Goal: Task Accomplishment & Management: Manage account settings

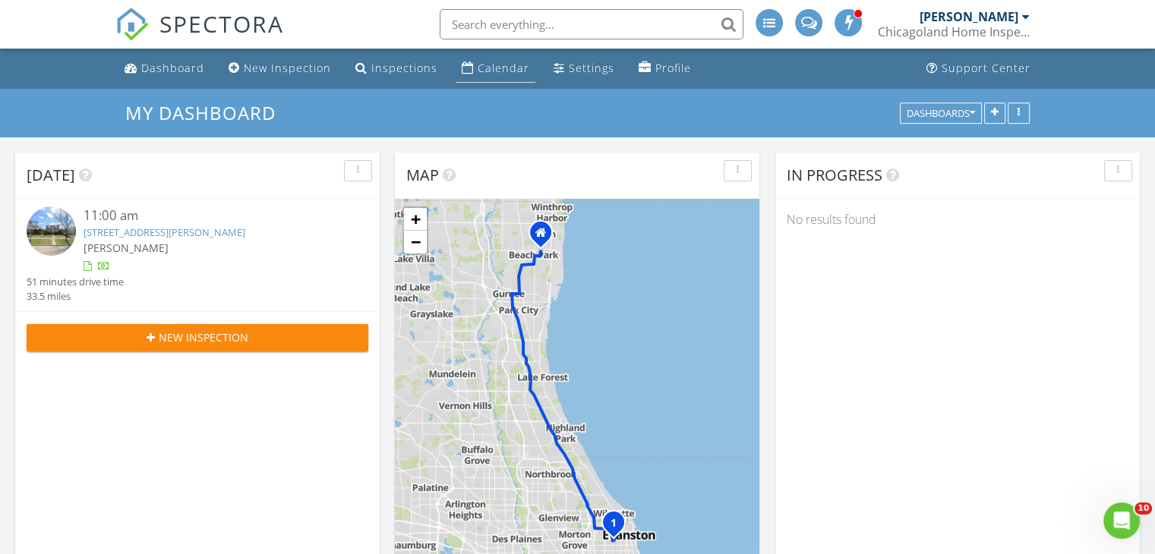
click at [471, 68] on link "Calendar" at bounding box center [496, 69] width 80 height 28
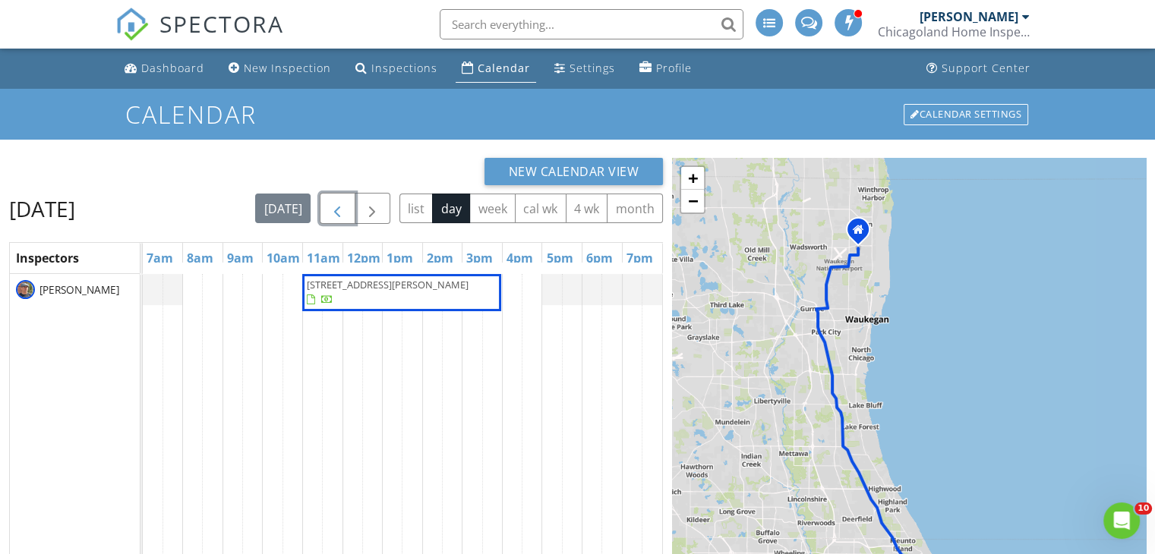
click at [346, 211] on span "button" at bounding box center [337, 209] width 18 height 18
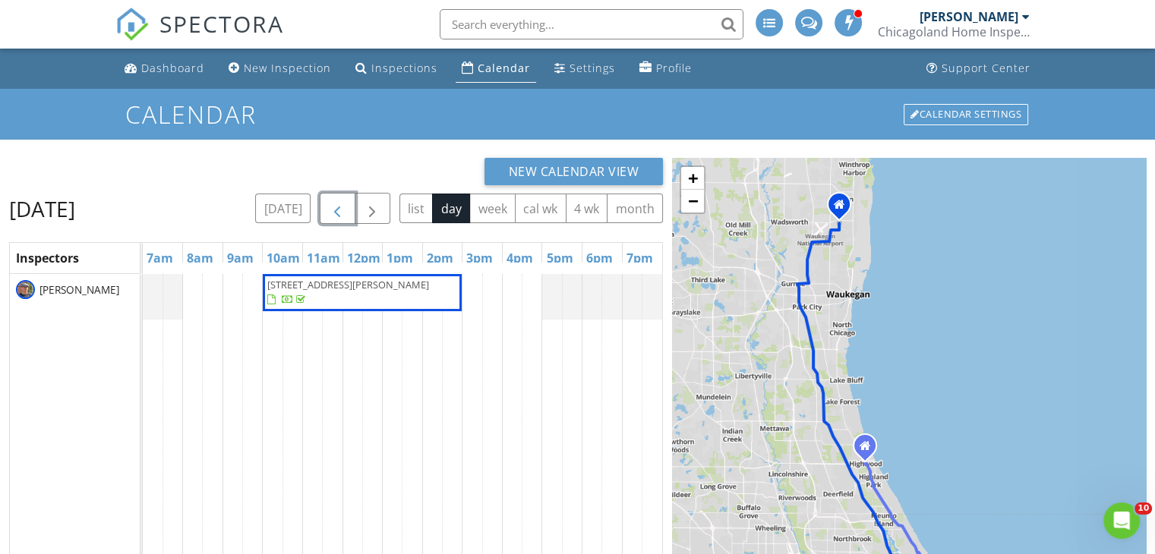
click at [346, 212] on button "button" at bounding box center [338, 208] width 36 height 31
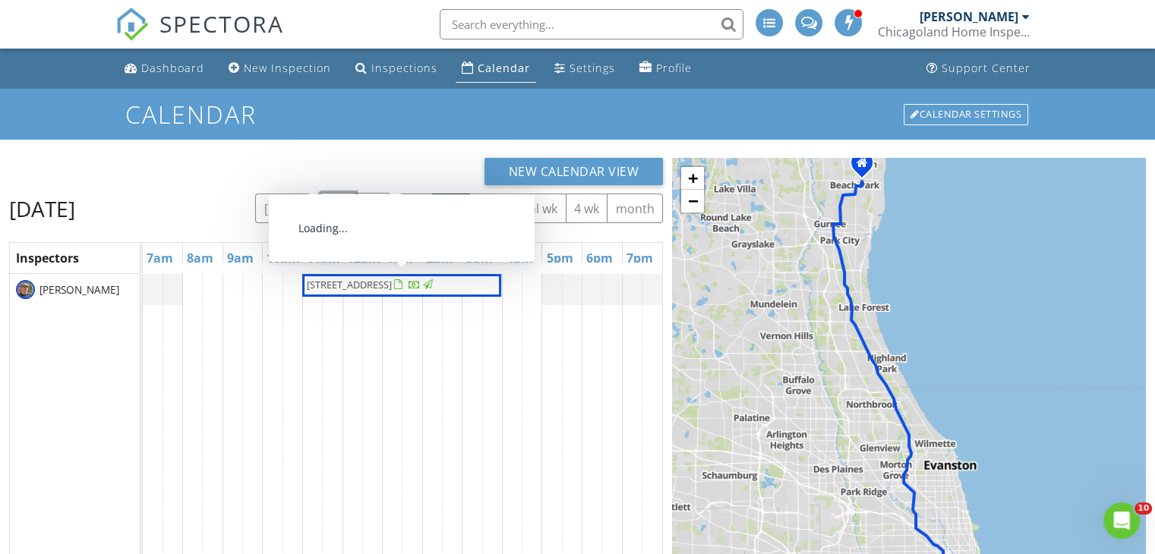
click at [338, 286] on span "2127 W 107th St, Chicago 60643" at bounding box center [349, 285] width 85 height 14
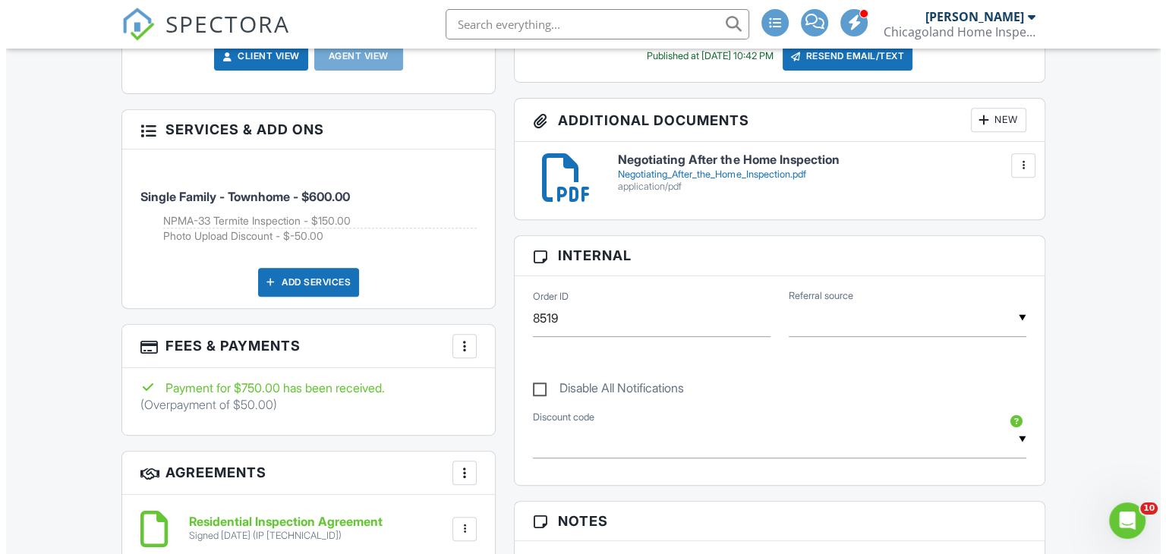
scroll to position [607, 0]
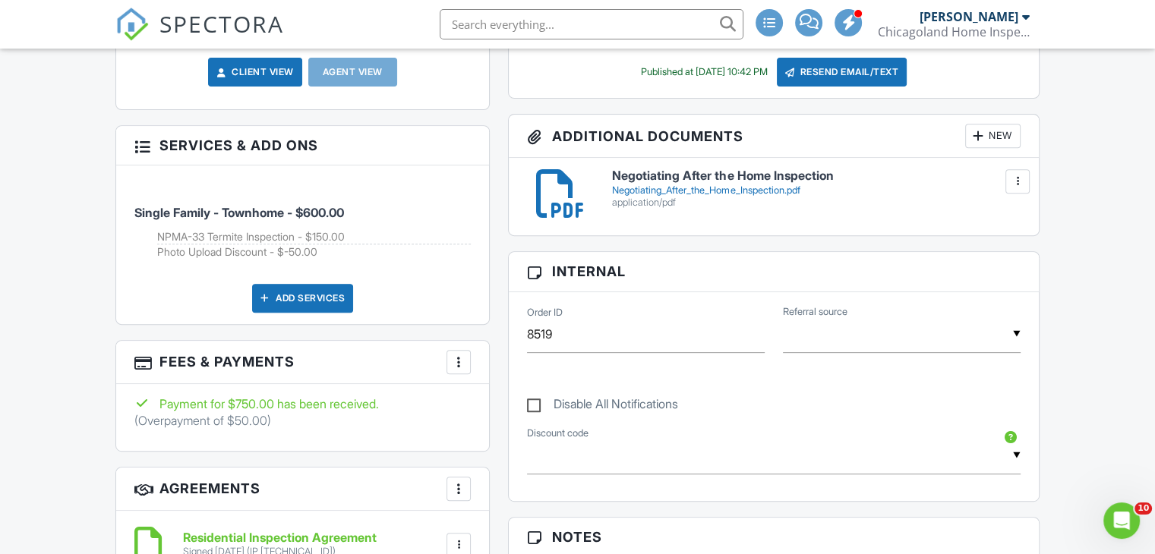
click at [320, 303] on div "Add Services" at bounding box center [302, 298] width 101 height 29
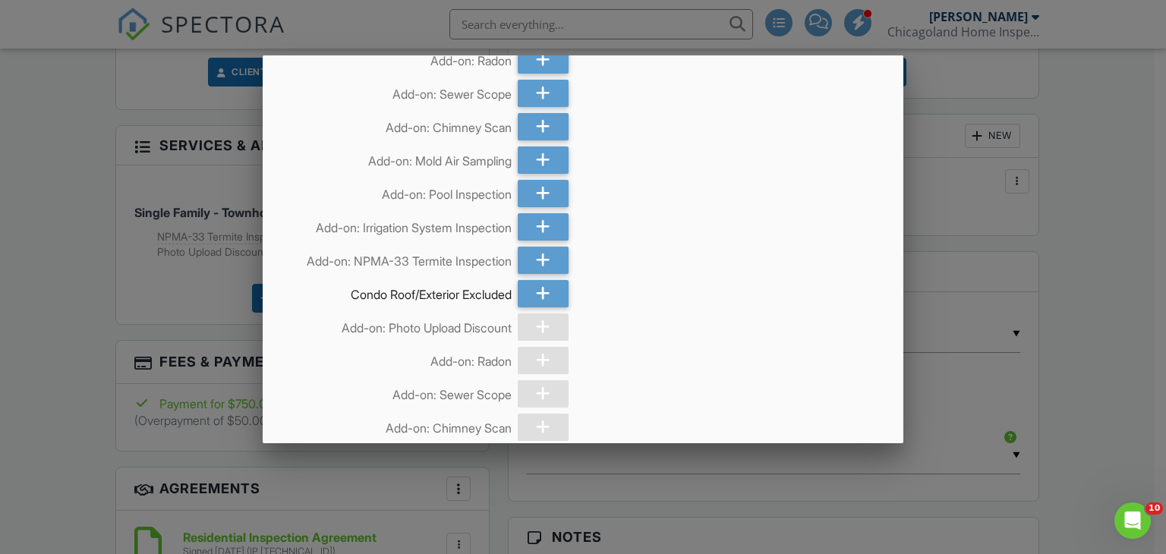
scroll to position [152, 0]
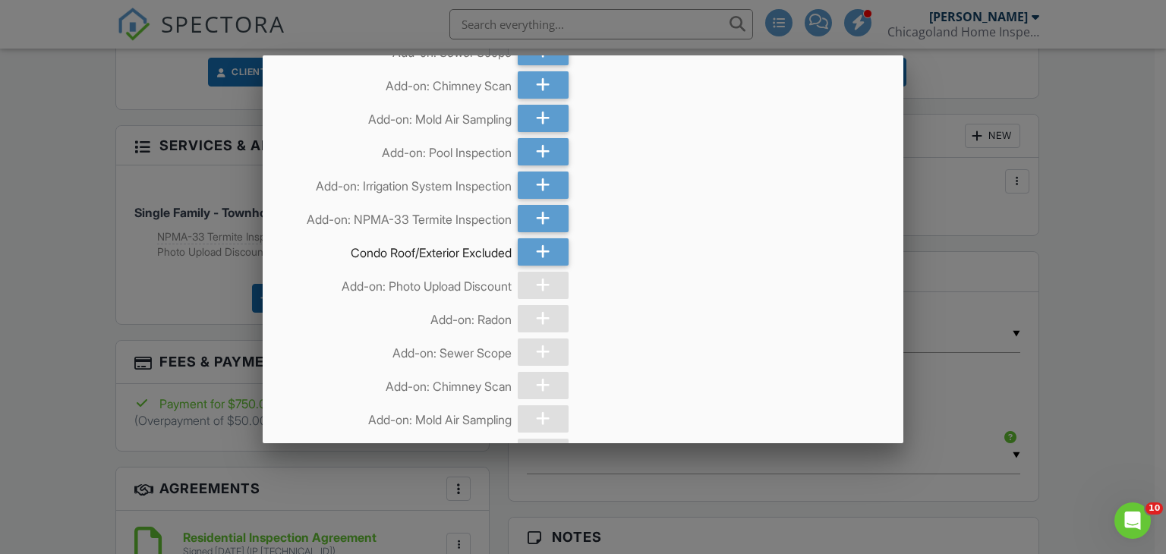
click at [547, 347] on div at bounding box center [543, 352] width 51 height 27
click at [542, 350] on div at bounding box center [543, 352] width 51 height 27
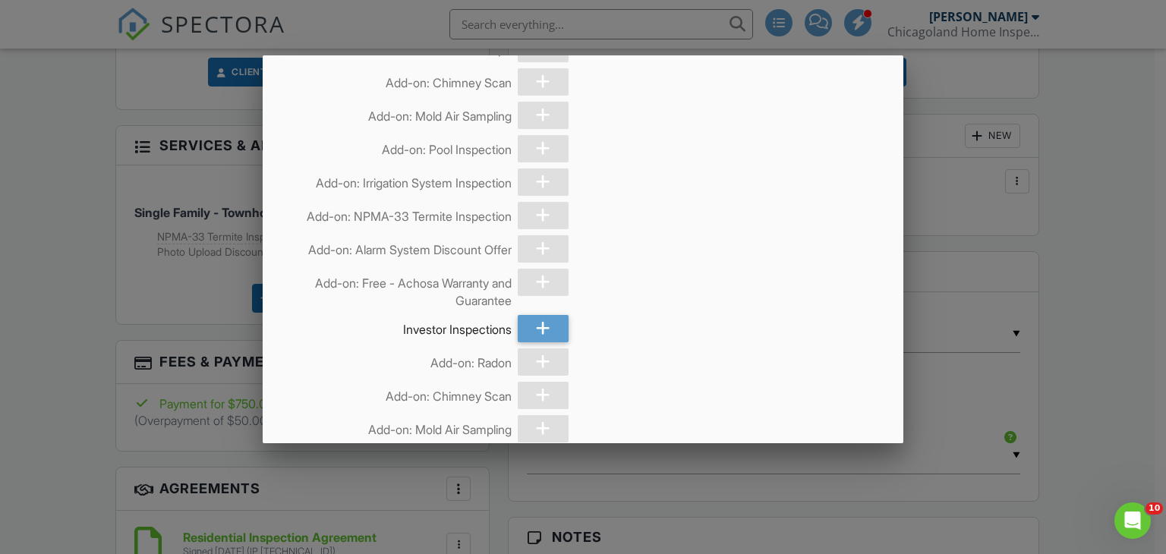
click at [688, 301] on div "Add Services Single Family - Townhome Add-on: Photo Upload Discount Add-on: Rad…" at bounding box center [584, 395] width 642 height 1590
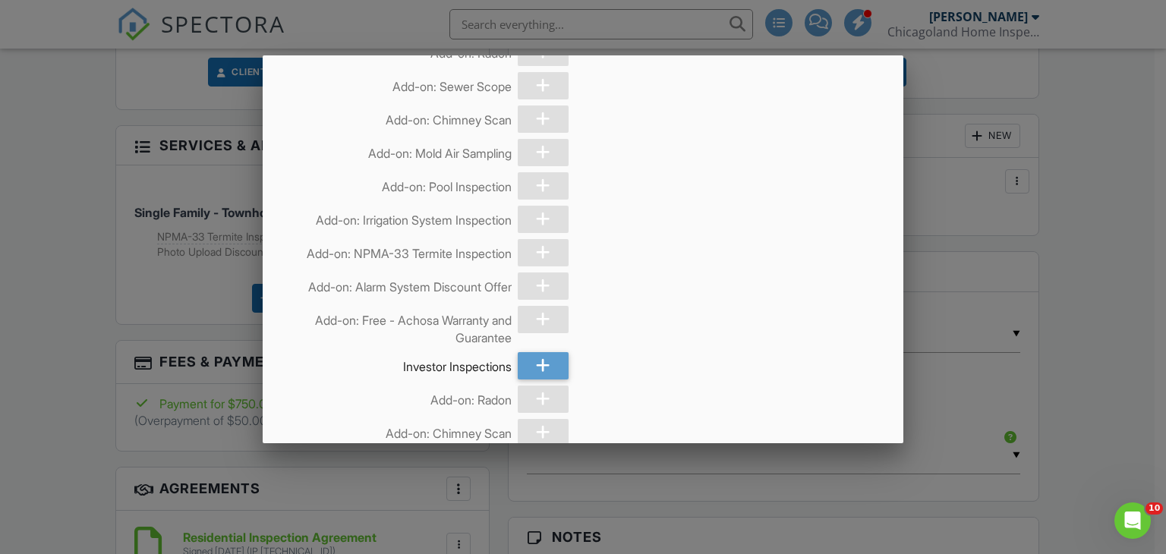
scroll to position [0, 0]
